Goal: Check status: Check status

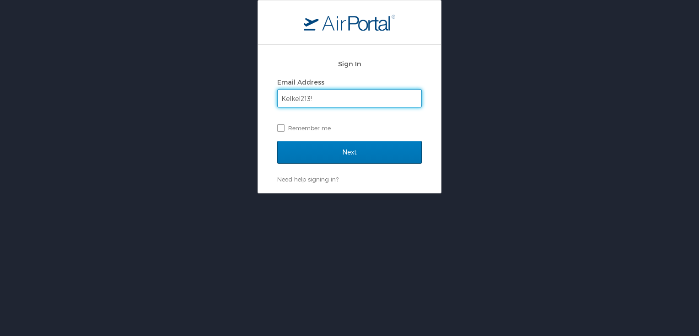
type input "Kelkel213!"
click at [277, 141] on input "Next" at bounding box center [349, 152] width 145 height 23
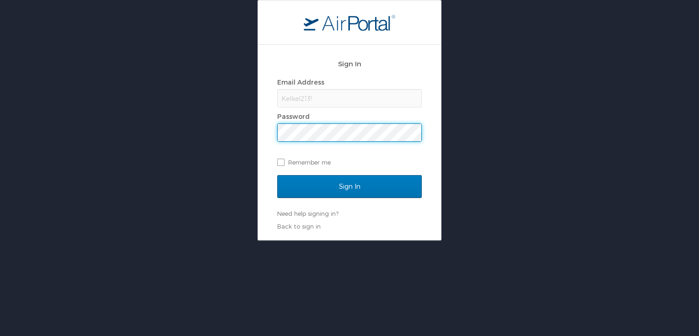
click at [362, 108] on div "Email Address Kelkel213! Password Remember me" at bounding box center [349, 123] width 145 height 94
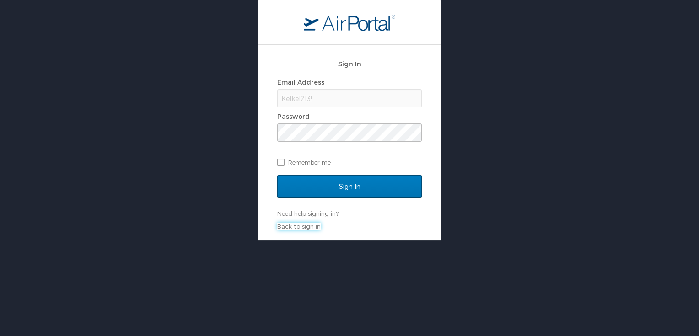
click at [296, 228] on link "Back to sign in" at bounding box center [298, 226] width 43 height 7
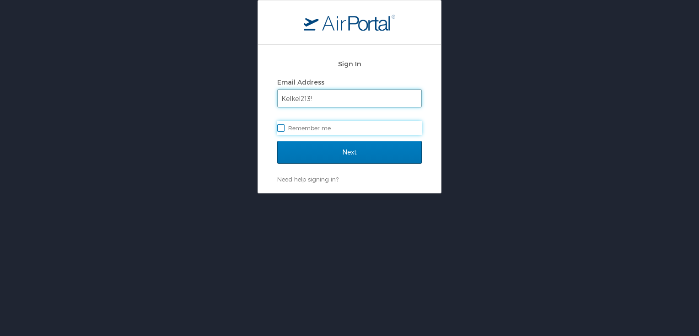
click at [333, 98] on input "Kelkel213!" at bounding box center [350, 98] width 144 height 17
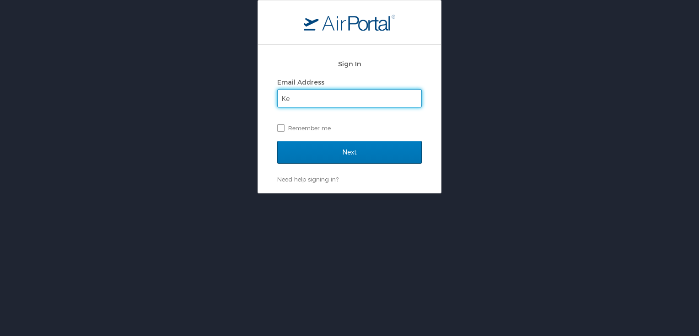
type input "K"
type input "kelly.b.schubert.nfg@army.mil"
click at [277, 141] on input "Next" at bounding box center [349, 152] width 145 height 23
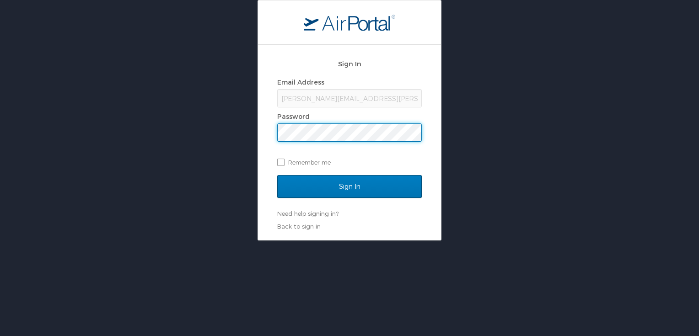
click at [277, 175] on input "Sign In" at bounding box center [349, 186] width 145 height 23
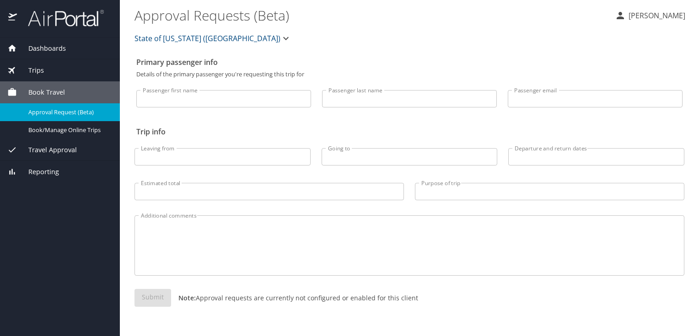
click at [52, 151] on span "Travel Approval" at bounding box center [47, 150] width 60 height 10
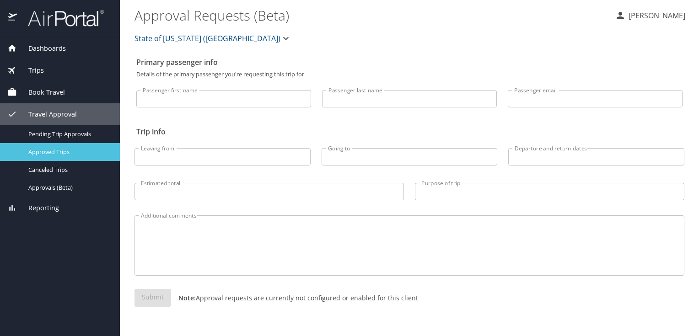
click at [49, 154] on span "Approved Trips" at bounding box center [68, 152] width 81 height 9
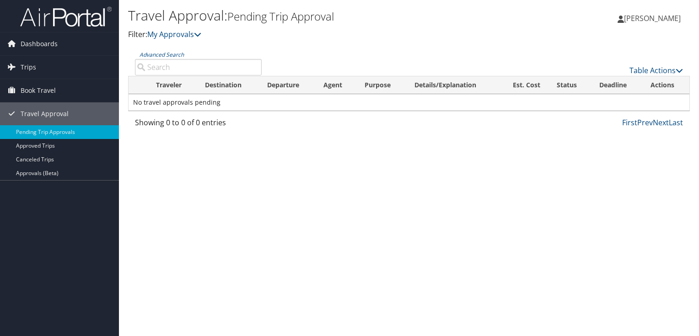
click at [210, 55] on label "Advanced Search" at bounding box center [198, 63] width 127 height 26
click at [210, 59] on input "Advanced Search" at bounding box center [198, 67] width 127 height 16
click at [208, 66] on input "Advanced Search" at bounding box center [198, 67] width 127 height 16
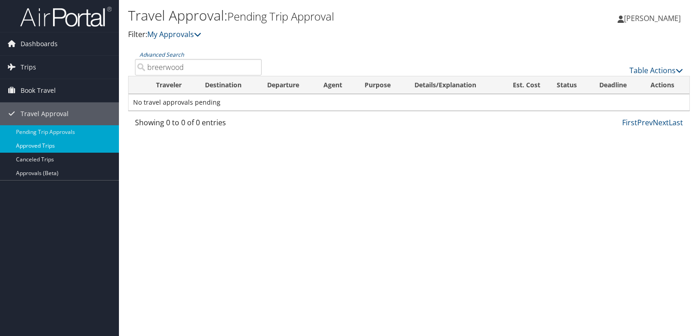
type input "breerwood"
click at [44, 150] on link "Approved Trips" at bounding box center [59, 146] width 119 height 14
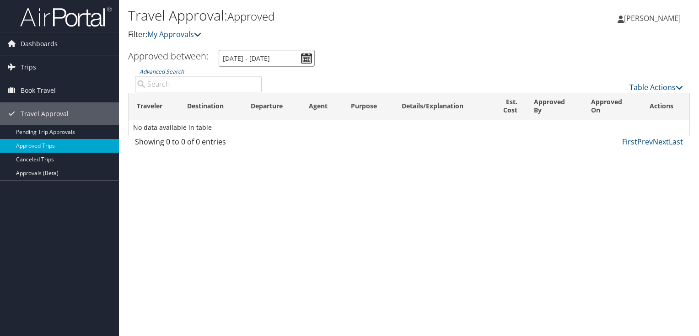
click at [248, 62] on input "8/11/2025 - 9/11/2025" at bounding box center [267, 58] width 96 height 17
click at [228, 59] on input "8/11/2025 - 9/11/2025" at bounding box center [267, 58] width 96 height 17
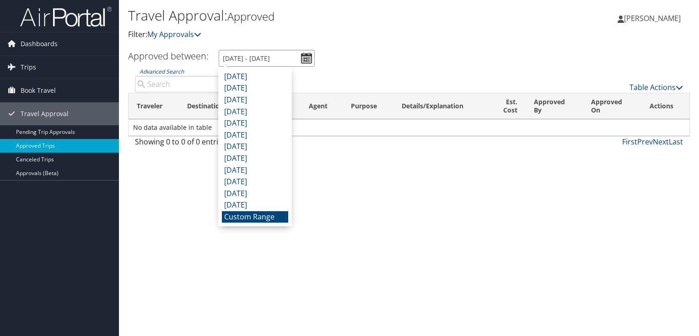
type input "/11/2025 - 9/11/2025"
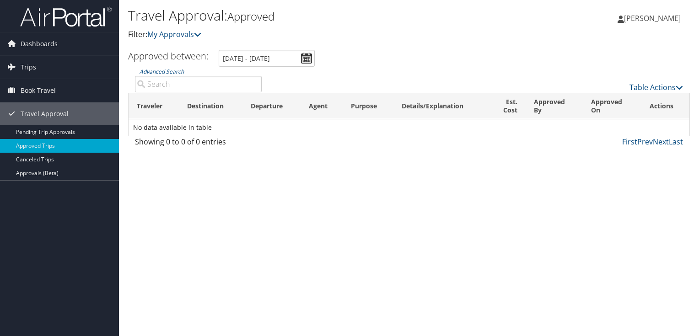
click at [253, 201] on div "Travel Approval: Approved Filter: My Approvals [PERSON_NAME] [PERSON_NAME] My S…" at bounding box center [409, 168] width 580 height 336
click at [33, 66] on span "Trips" at bounding box center [29, 67] width 16 height 23
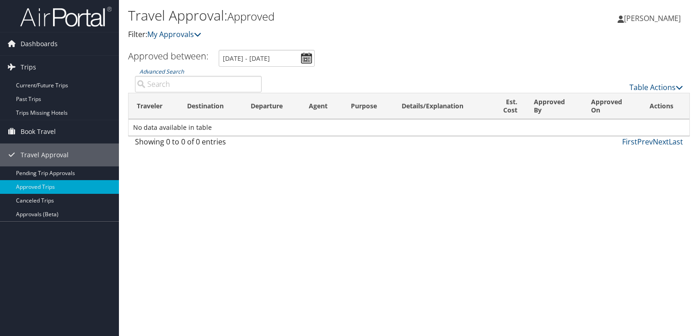
click at [660, 17] on span "[PERSON_NAME]" at bounding box center [652, 18] width 57 height 10
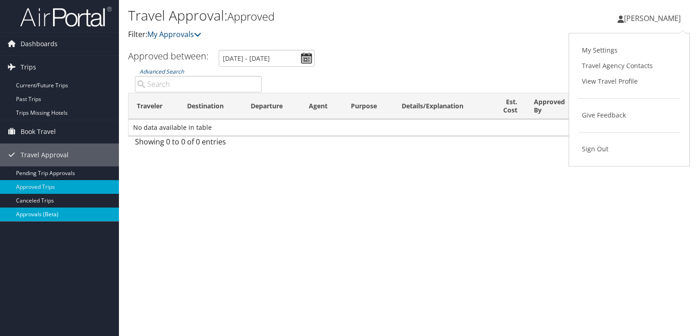
click at [32, 216] on link "Approvals (Beta)" at bounding box center [59, 215] width 119 height 14
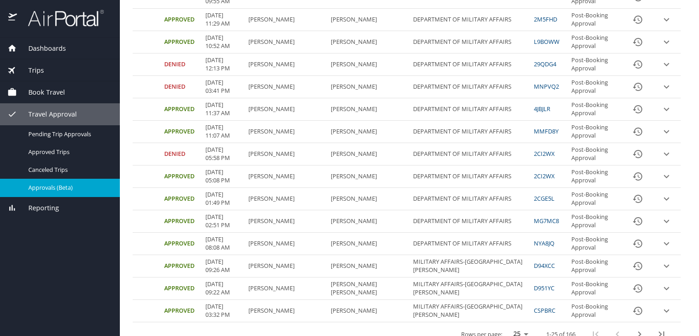
scroll to position [373, 0]
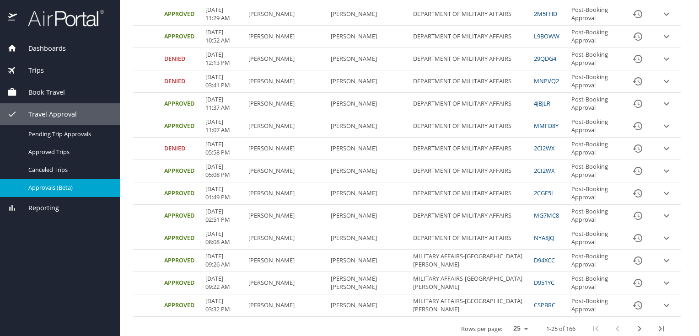
select select "100"
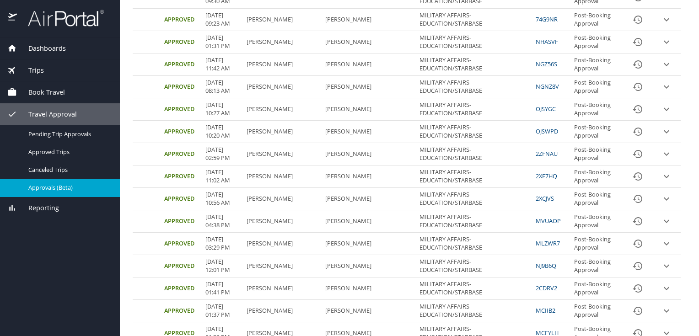
scroll to position [2055, 0]
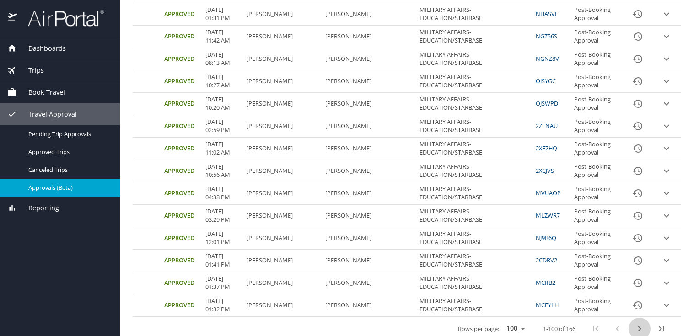
click at [634, 326] on icon "next page" at bounding box center [639, 329] width 11 height 11
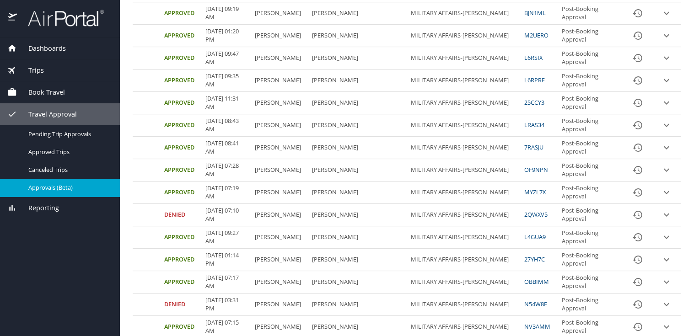
scroll to position [787, 0]
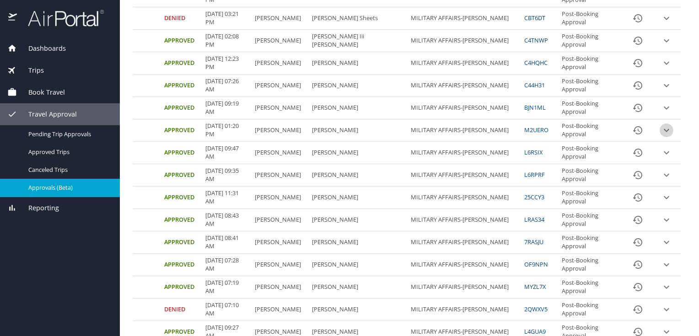
click at [661, 133] on icon "expand row" at bounding box center [666, 130] width 11 height 11
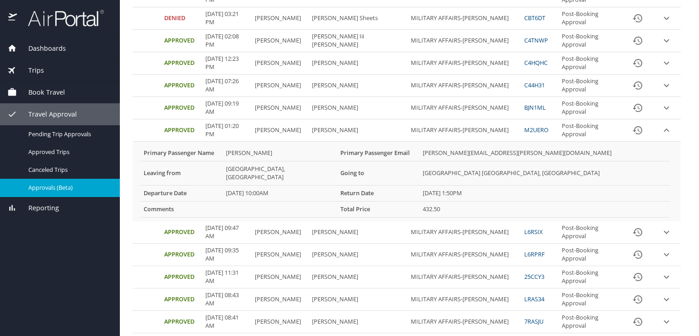
click at [533, 129] on link "M2UERO" at bounding box center [536, 130] width 24 height 8
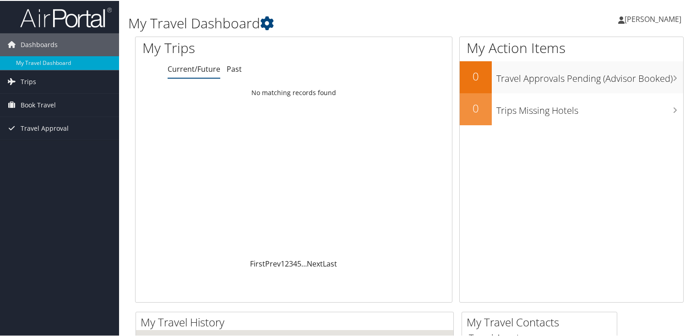
scroll to position [275, 0]
